Goal: Navigation & Orientation: Find specific page/section

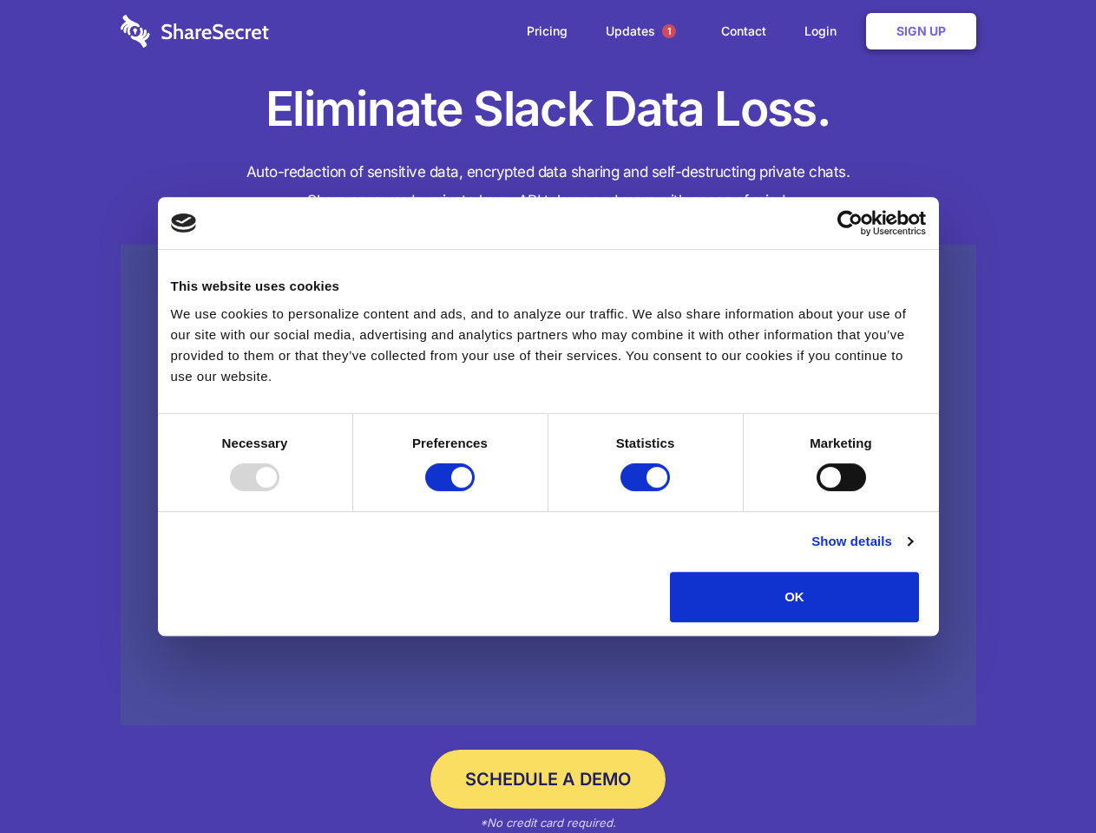
click at [279, 491] on div at bounding box center [254, 477] width 49 height 28
click at [475, 491] on input "Preferences" at bounding box center [449, 477] width 49 height 28
checkbox input "false"
click at [647, 491] on input "Statistics" at bounding box center [644, 477] width 49 height 28
checkbox input "false"
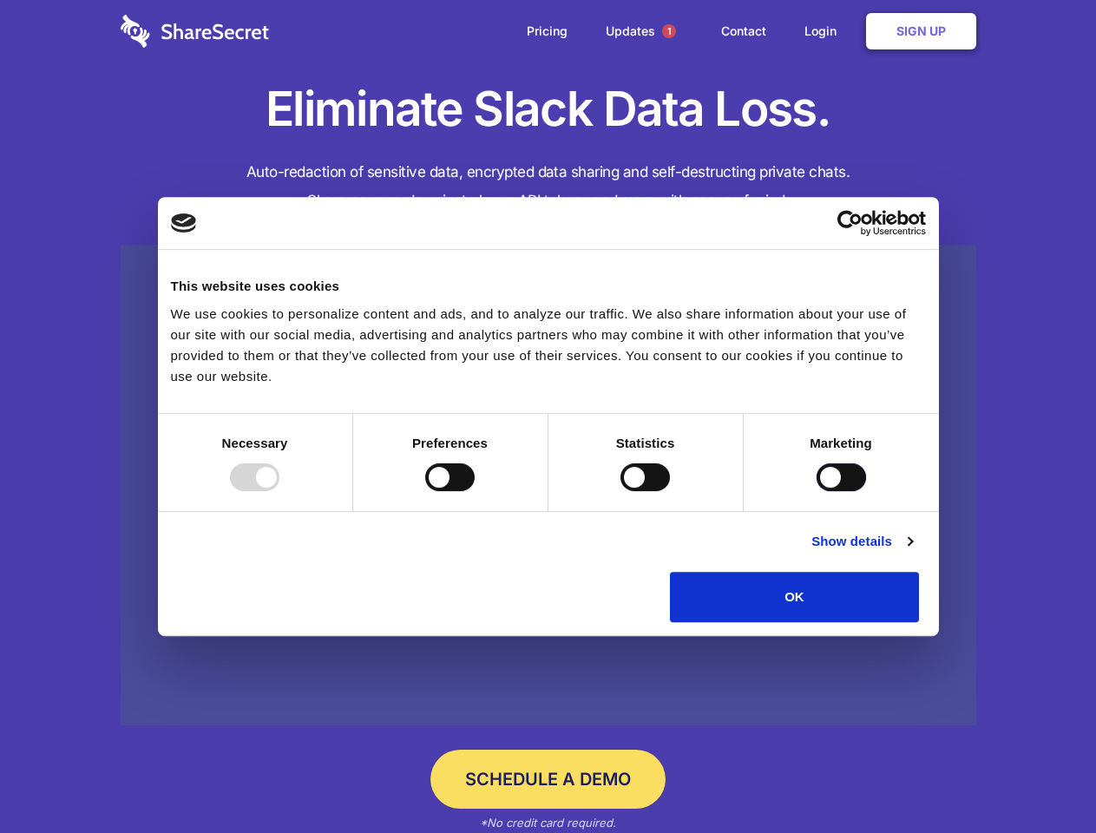
click at [816, 491] on input "Marketing" at bounding box center [840, 477] width 49 height 28
checkbox input "true"
click at [912, 552] on link "Show details" at bounding box center [861, 541] width 101 height 21
click at [0, 0] on li "Necessary 7 Necessary cookies help make a website usable by enabling basic func…" at bounding box center [0, 0] width 0 height 0
click at [668, 31] on span "1" at bounding box center [669, 31] width 14 height 14
